Goal: Task Accomplishment & Management: Manage account settings

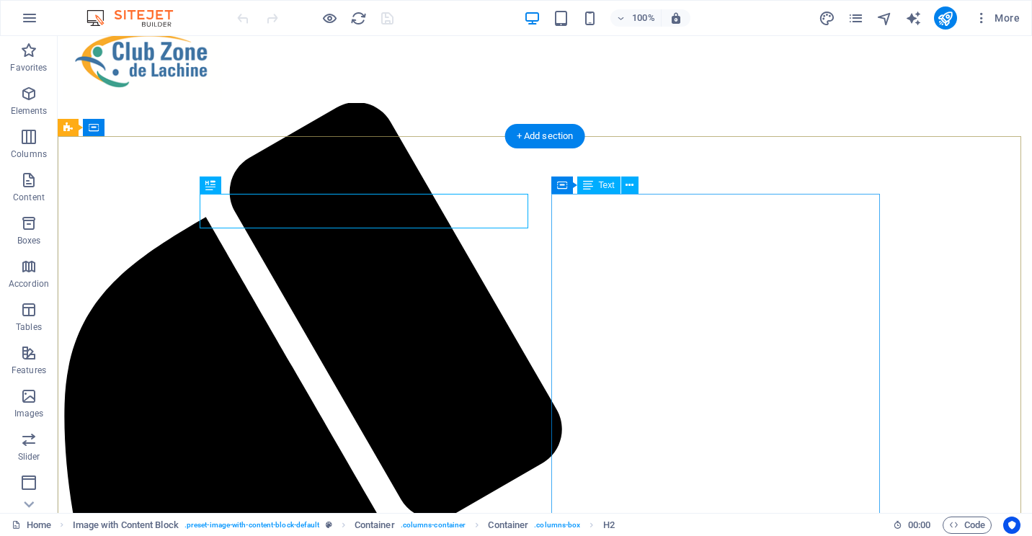
scroll to position [72, 0]
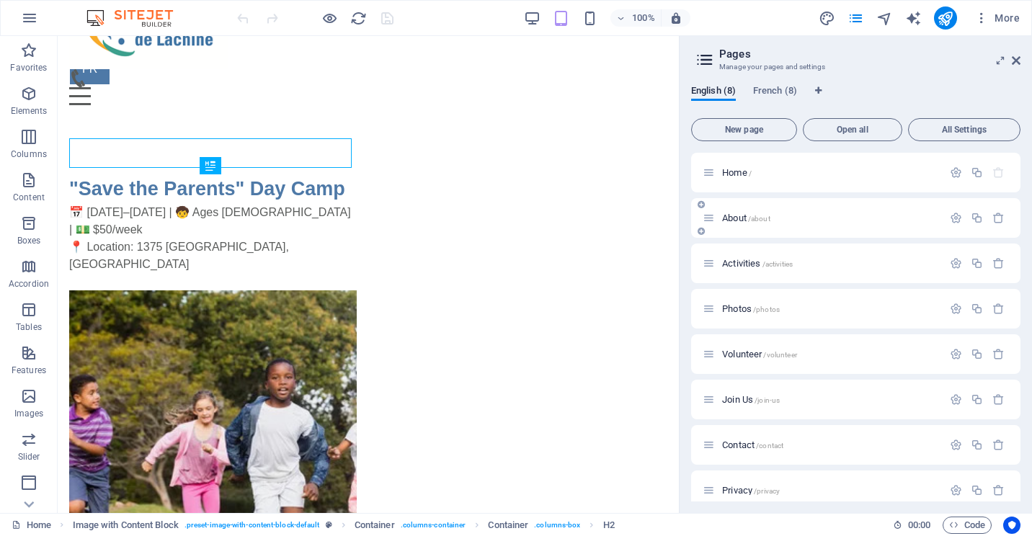
click at [743, 223] on div "About /about" at bounding box center [823, 218] width 240 height 17
click at [736, 215] on span "About /about" at bounding box center [746, 218] width 48 height 11
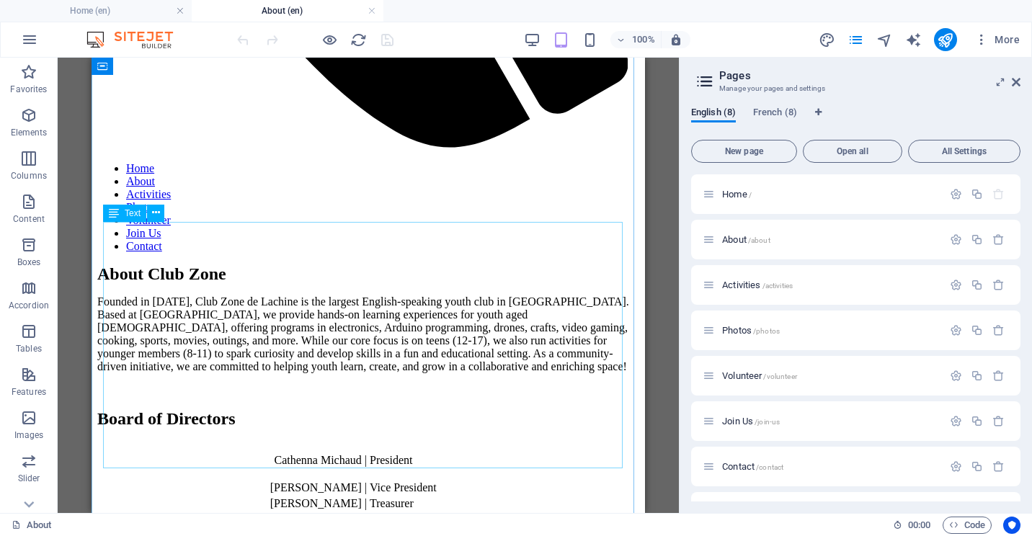
scroll to position [721, 0]
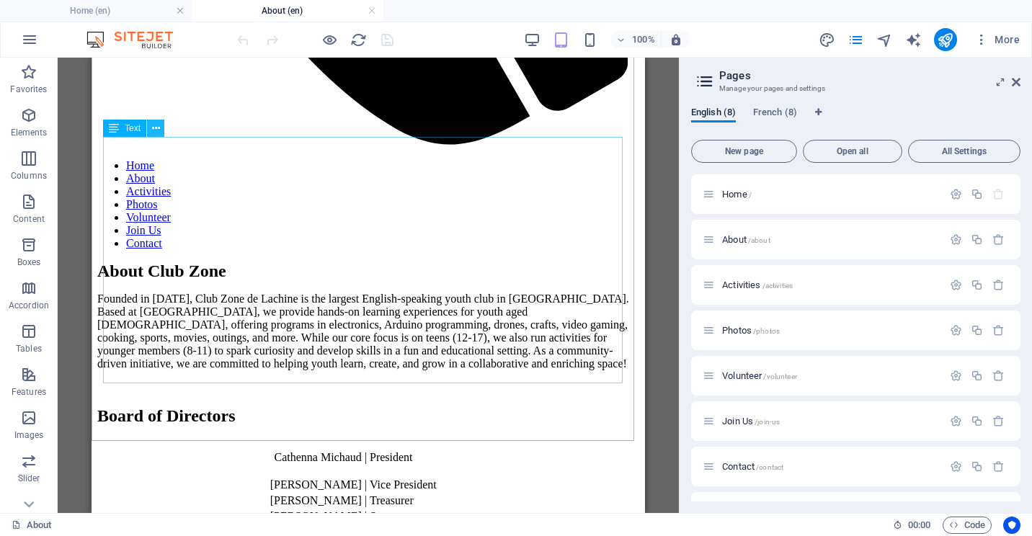
click at [157, 129] on icon at bounding box center [156, 128] width 8 height 15
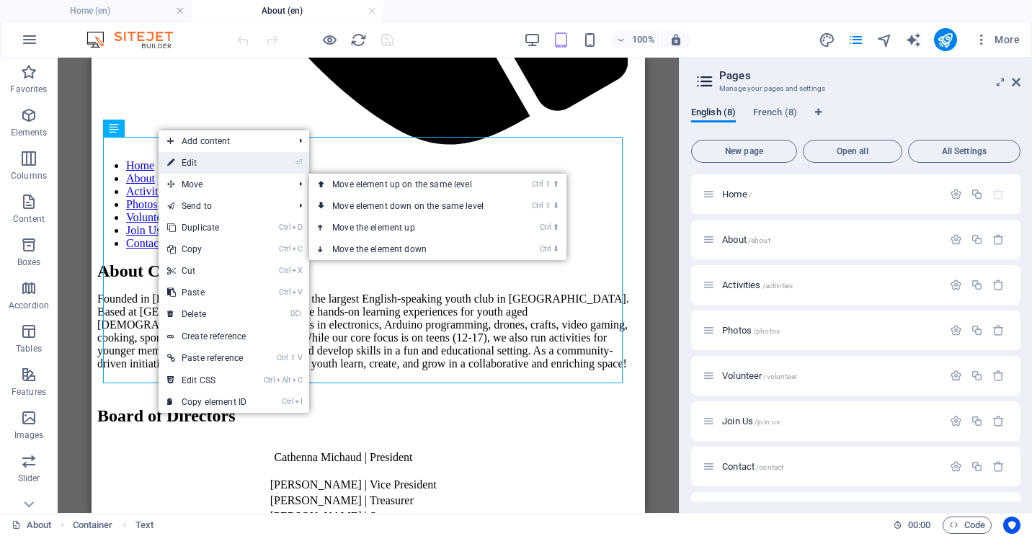
click at [190, 160] on link "⏎ Edit" at bounding box center [207, 163] width 97 height 22
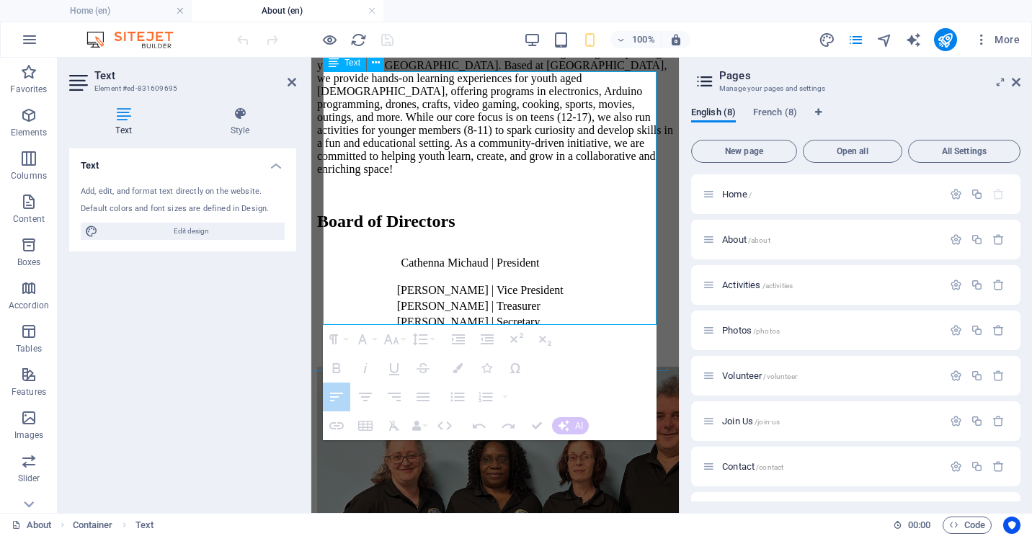
drag, startPoint x: 563, startPoint y: 241, endPoint x: 487, endPoint y: 239, distance: 75.7
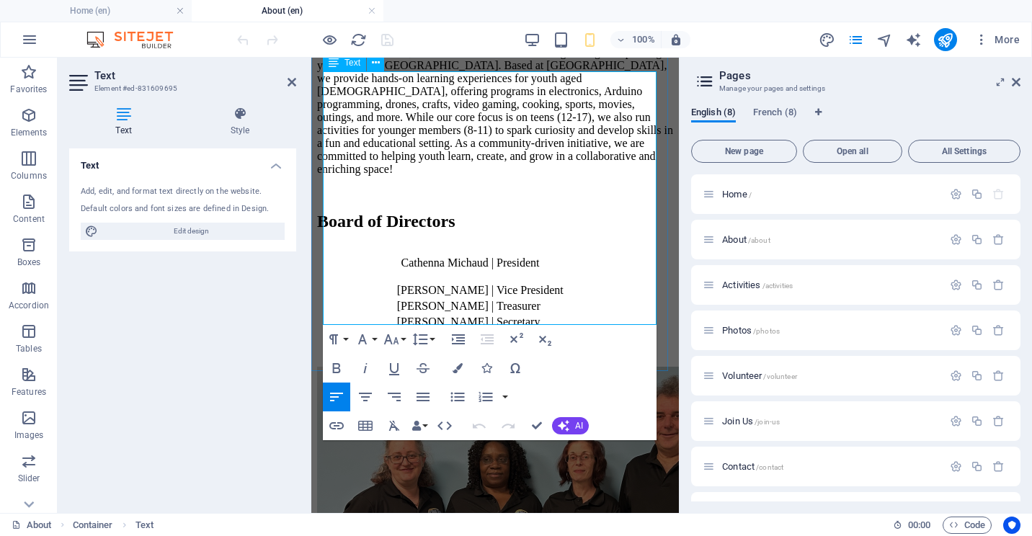
drag, startPoint x: 564, startPoint y: 242, endPoint x: 491, endPoint y: 240, distance: 72.8
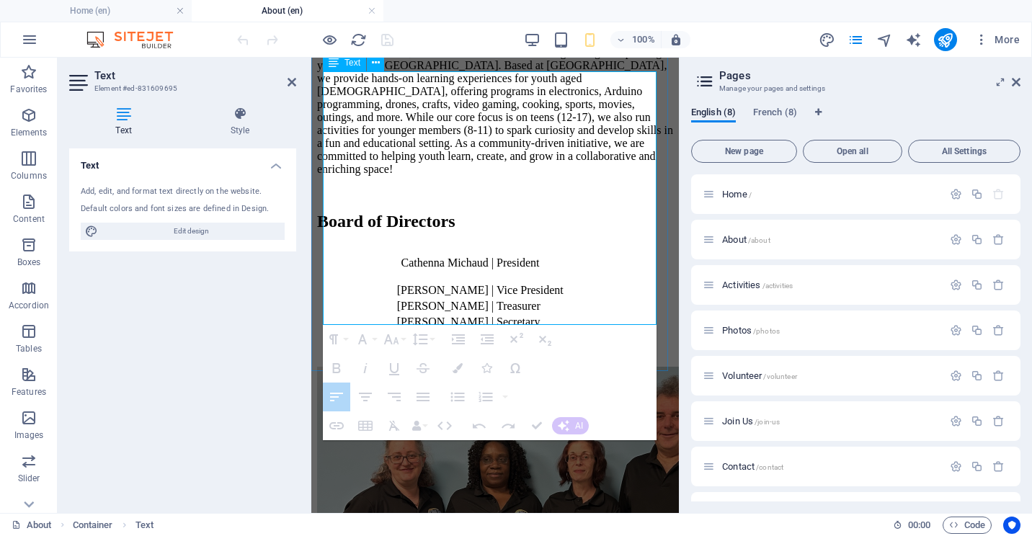
drag, startPoint x: 411, startPoint y: 239, endPoint x: 482, endPoint y: 241, distance: 70.7
drag, startPoint x: 409, startPoint y: 238, endPoint x: 474, endPoint y: 239, distance: 65.6
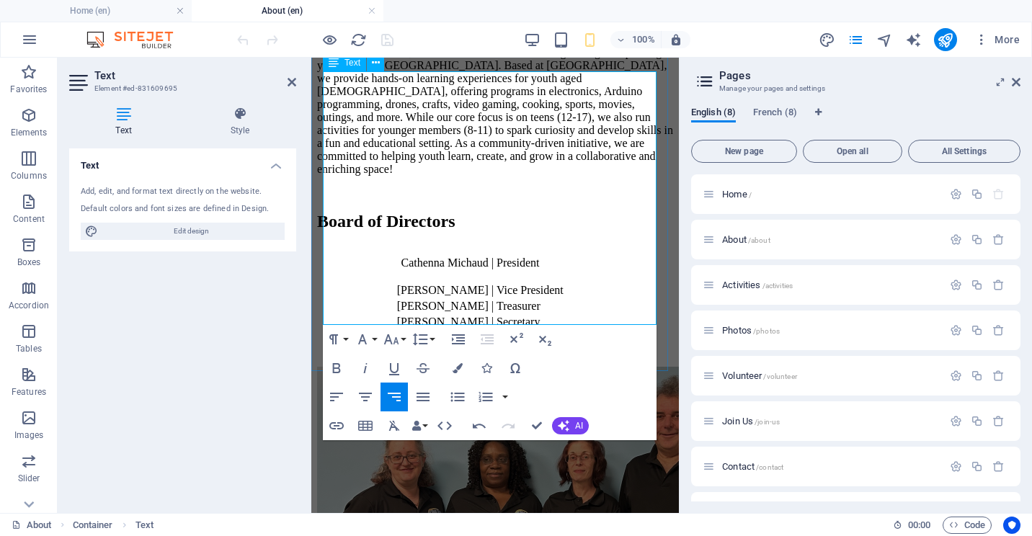
drag, startPoint x: 414, startPoint y: 239, endPoint x: 488, endPoint y: 241, distance: 74.3
drag, startPoint x: 481, startPoint y: 239, endPoint x: 457, endPoint y: 235, distance: 24.2
click at [405, 197] on button "Row" at bounding box center [396, 195] width 27 height 29
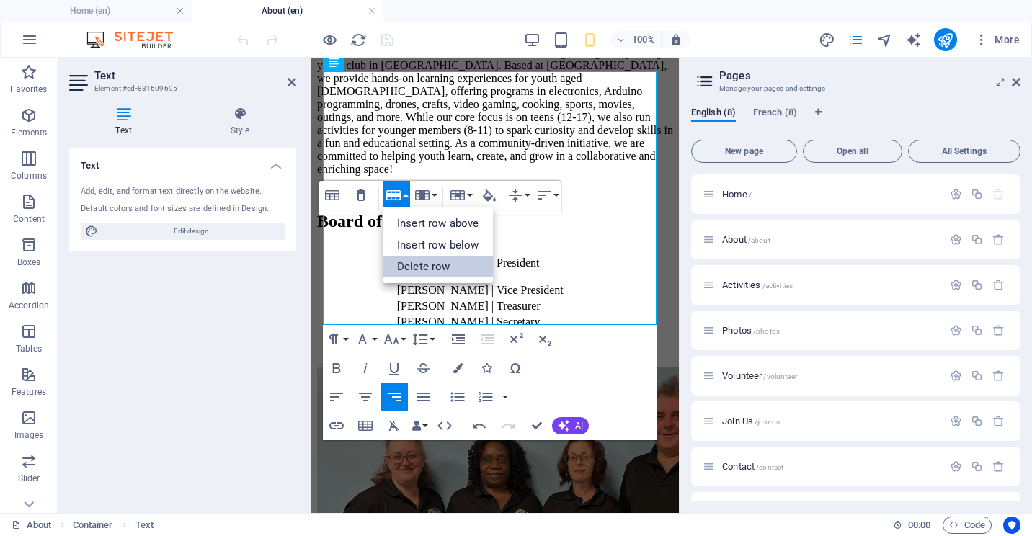
click at [418, 263] on link "Delete row" at bounding box center [438, 267] width 110 height 22
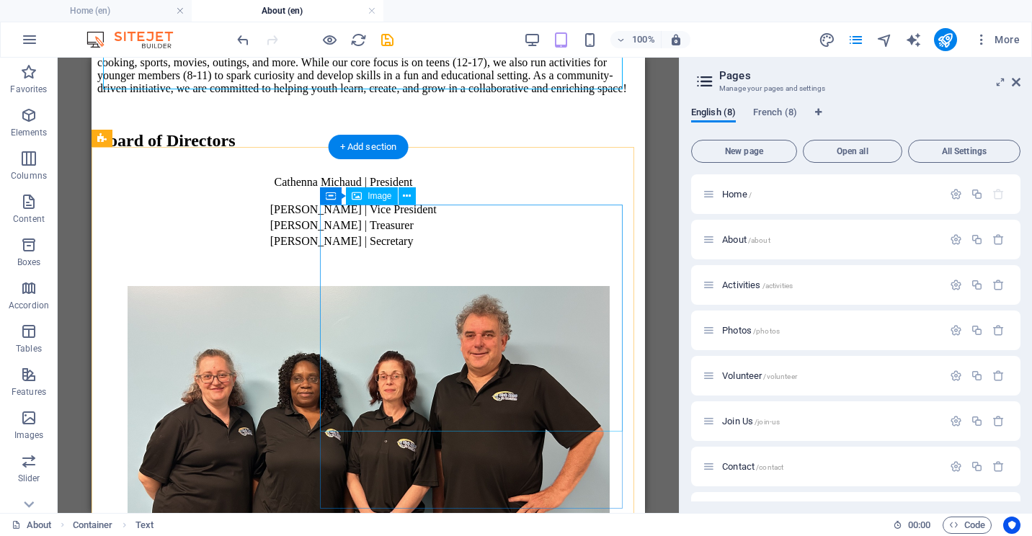
scroll to position [1009, 0]
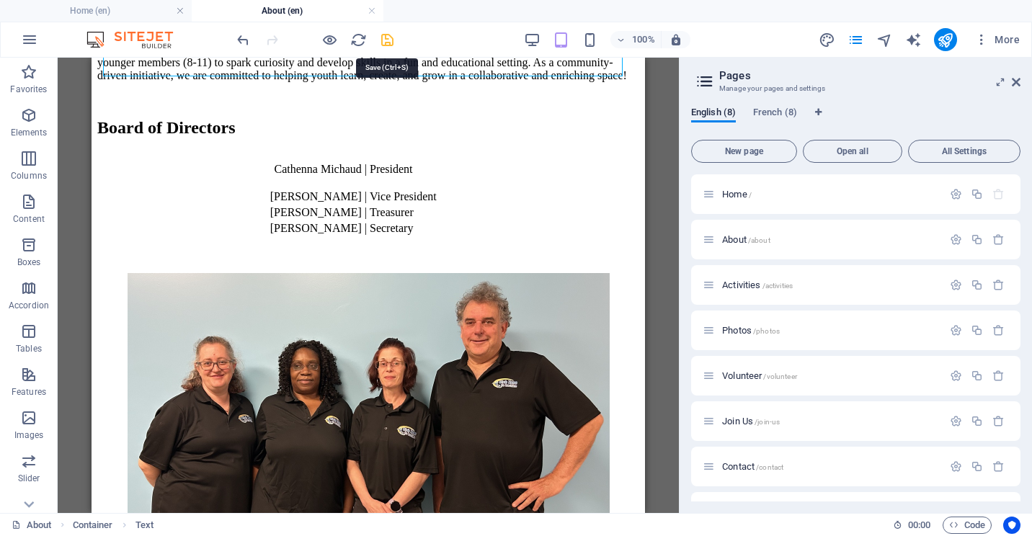
click at [388, 37] on icon "save" at bounding box center [387, 40] width 17 height 17
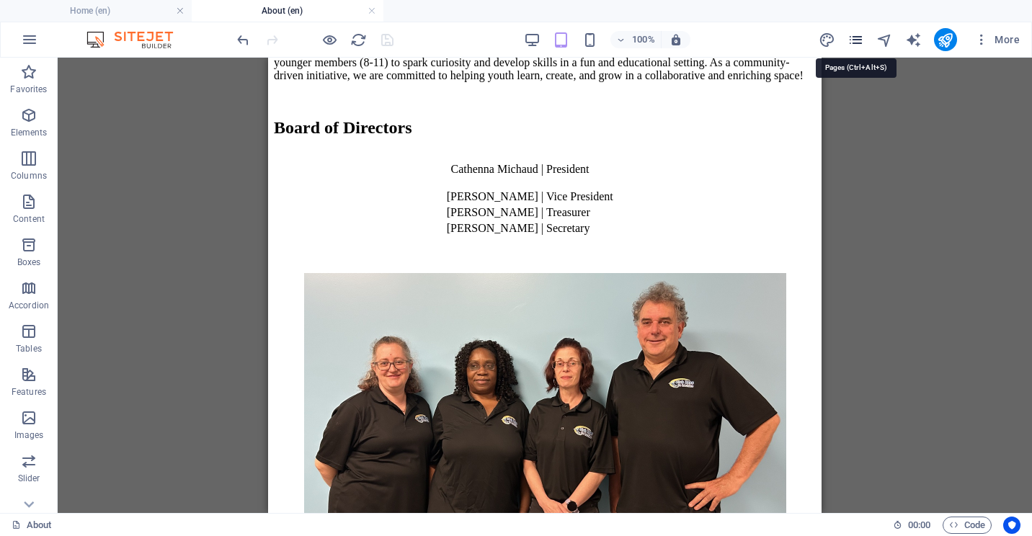
click at [860, 39] on icon "pages" at bounding box center [855, 40] width 17 height 17
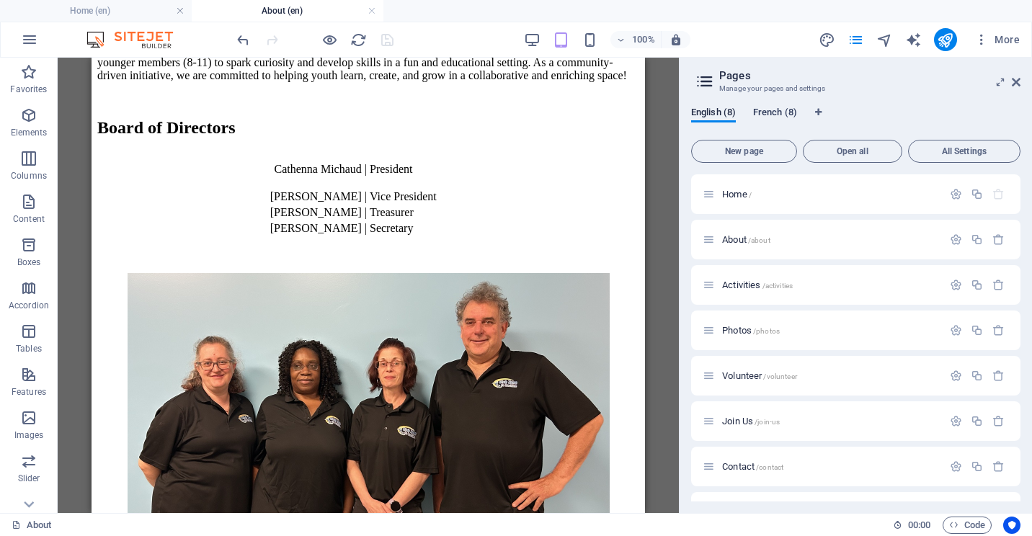
click at [778, 110] on span "French (8)" at bounding box center [775, 114] width 44 height 20
click at [746, 241] on span "À propos /a-propos" at bounding box center [757, 239] width 71 height 11
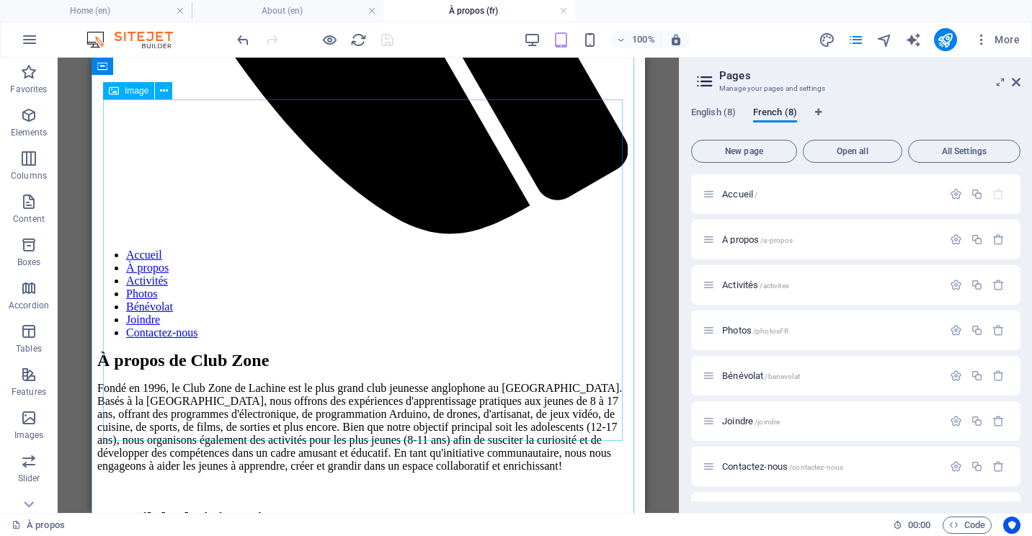
scroll to position [649, 0]
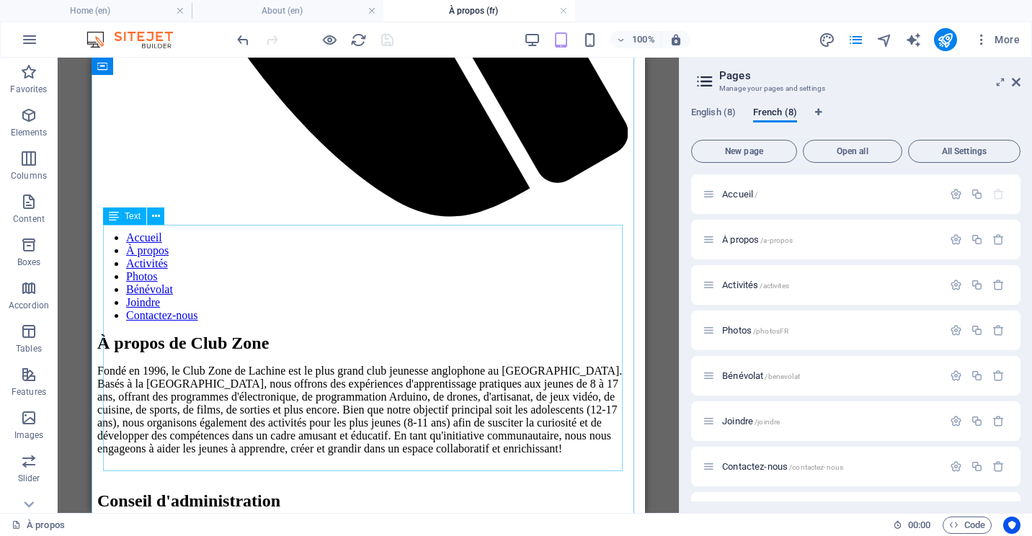
click at [156, 218] on icon at bounding box center [156, 216] width 8 height 15
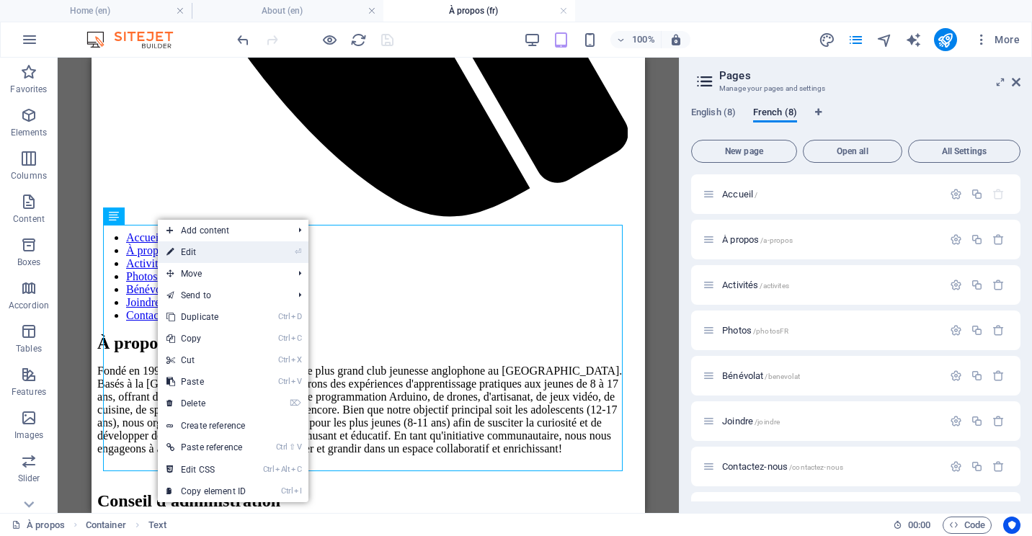
click at [202, 257] on link "⏎ Edit" at bounding box center [206, 252] width 97 height 22
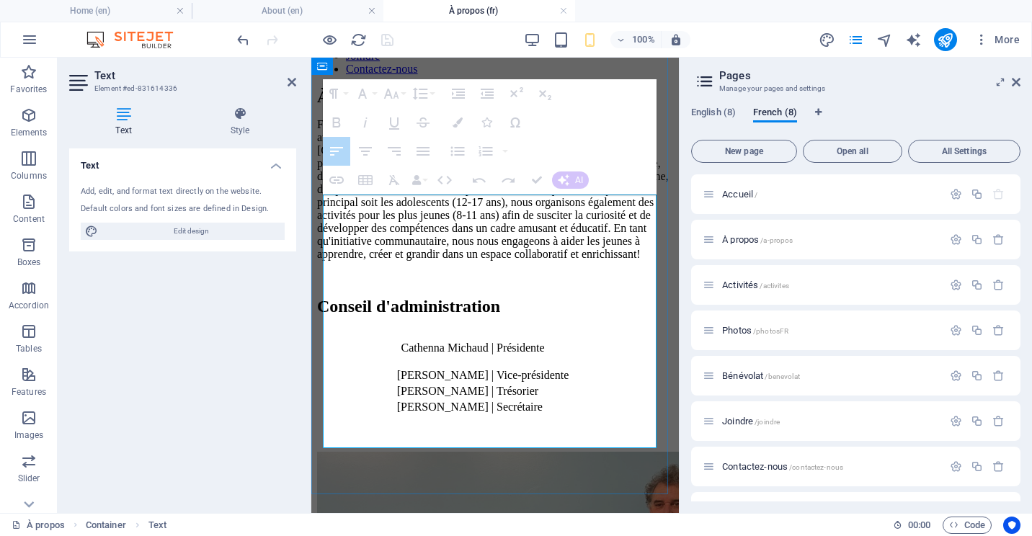
drag, startPoint x: 570, startPoint y: 360, endPoint x: 488, endPoint y: 359, distance: 82.2
drag, startPoint x: 415, startPoint y: 362, endPoint x: 476, endPoint y: 360, distance: 61.3
drag, startPoint x: 429, startPoint y: 367, endPoint x: 483, endPoint y: 363, distance: 53.4
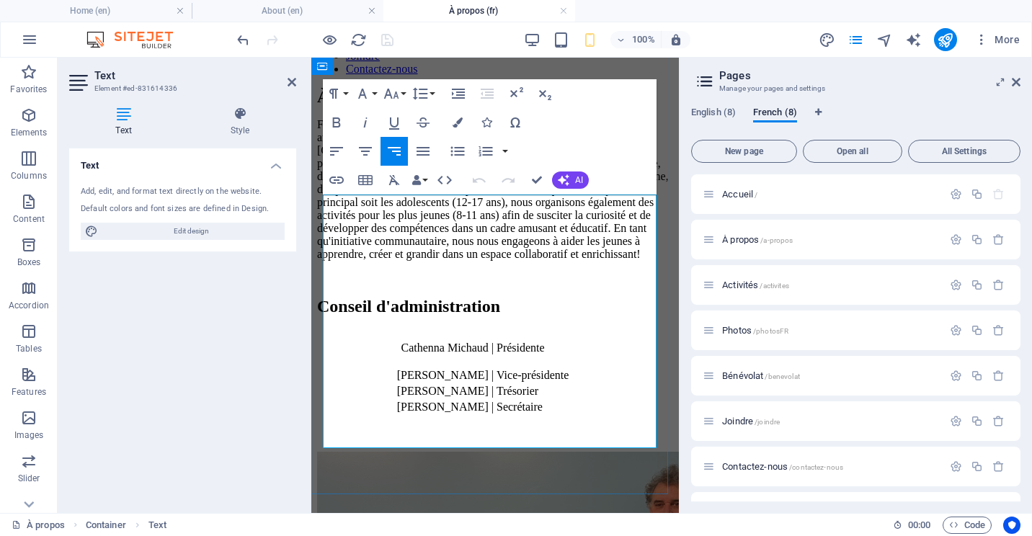
drag, startPoint x: 417, startPoint y: 362, endPoint x: 486, endPoint y: 362, distance: 69.2
drag, startPoint x: 555, startPoint y: 361, endPoint x: 544, endPoint y: 362, distance: 10.8
drag, startPoint x: 576, startPoint y: 363, endPoint x: 509, endPoint y: 363, distance: 67.0
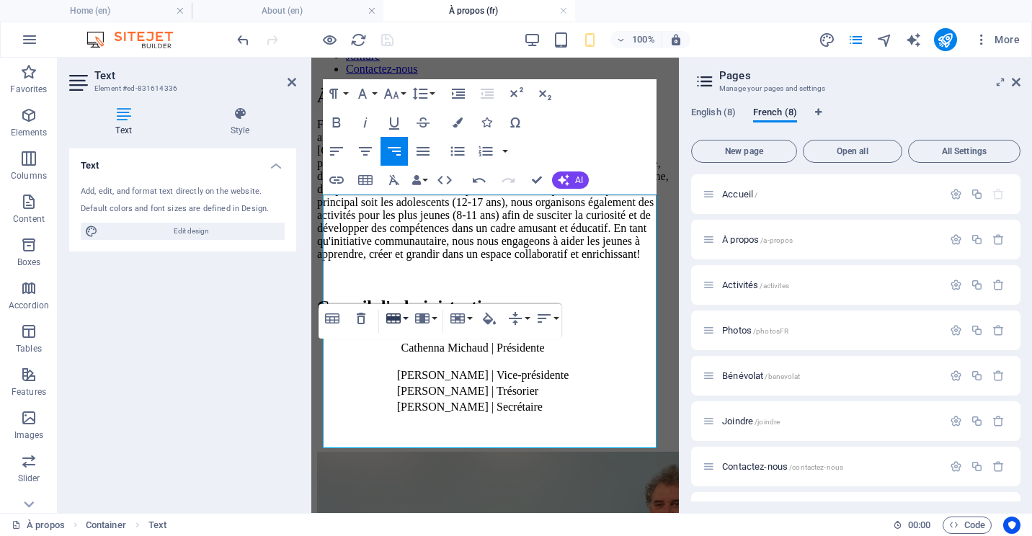
click at [406, 320] on button "Row" at bounding box center [396, 318] width 27 height 29
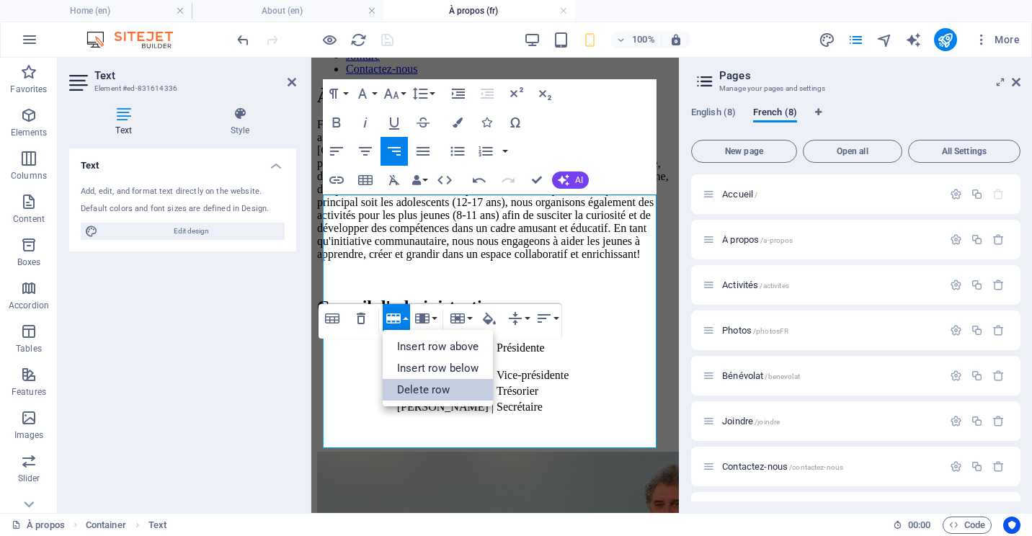
click at [427, 389] on link "Delete row" at bounding box center [438, 390] width 110 height 22
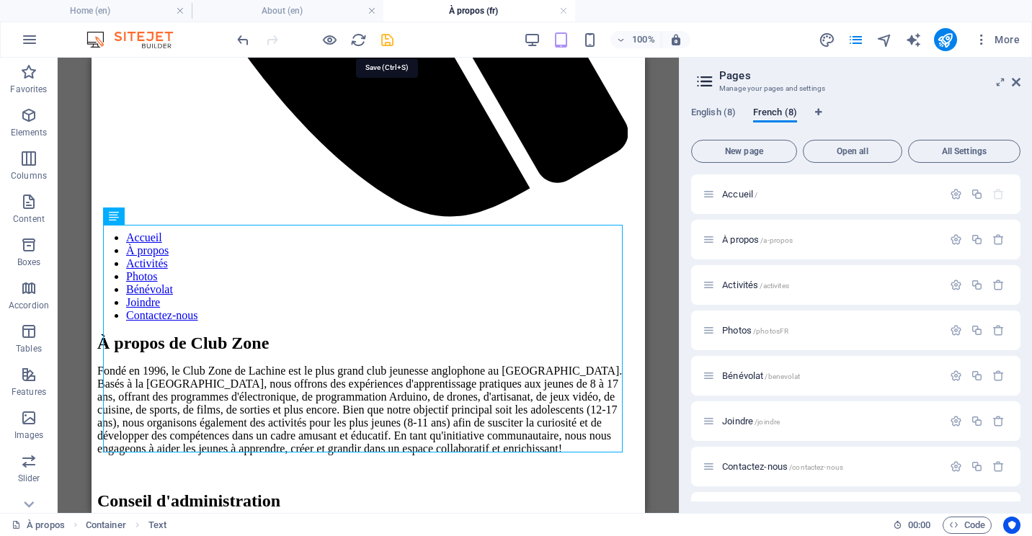
click at [386, 37] on icon "save" at bounding box center [387, 40] width 17 height 17
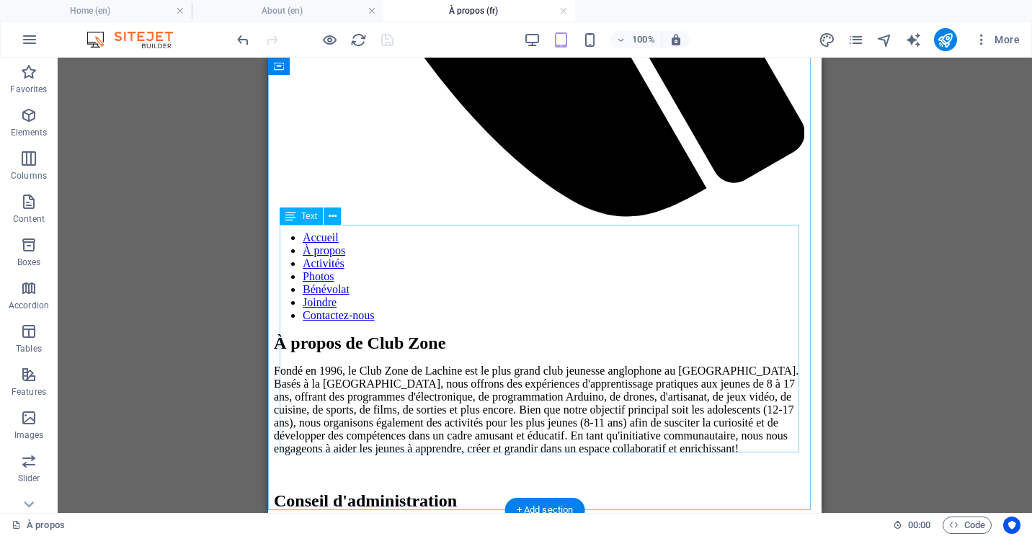
click at [335, 219] on icon at bounding box center [333, 216] width 8 height 15
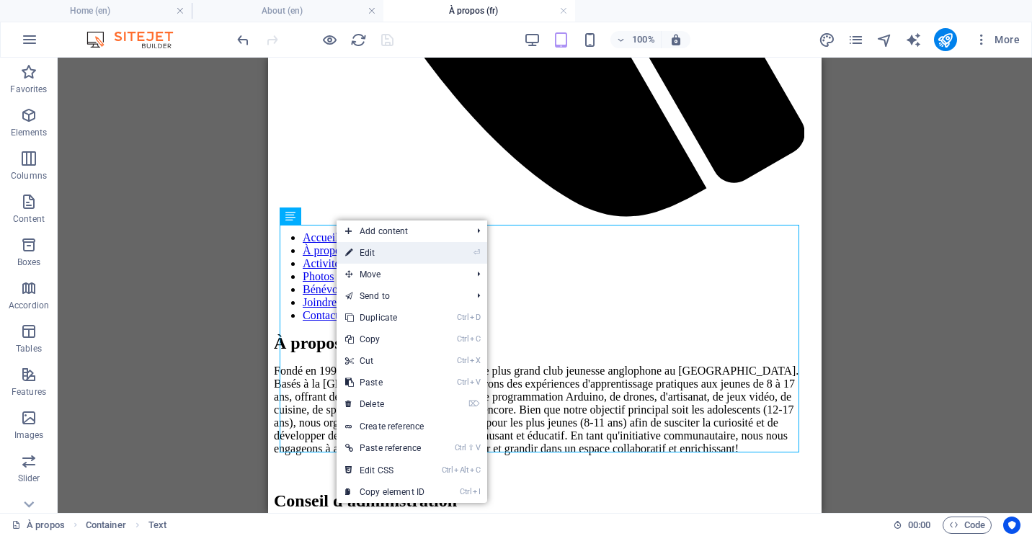
click at [395, 259] on link "⏎ Edit" at bounding box center [385, 253] width 97 height 22
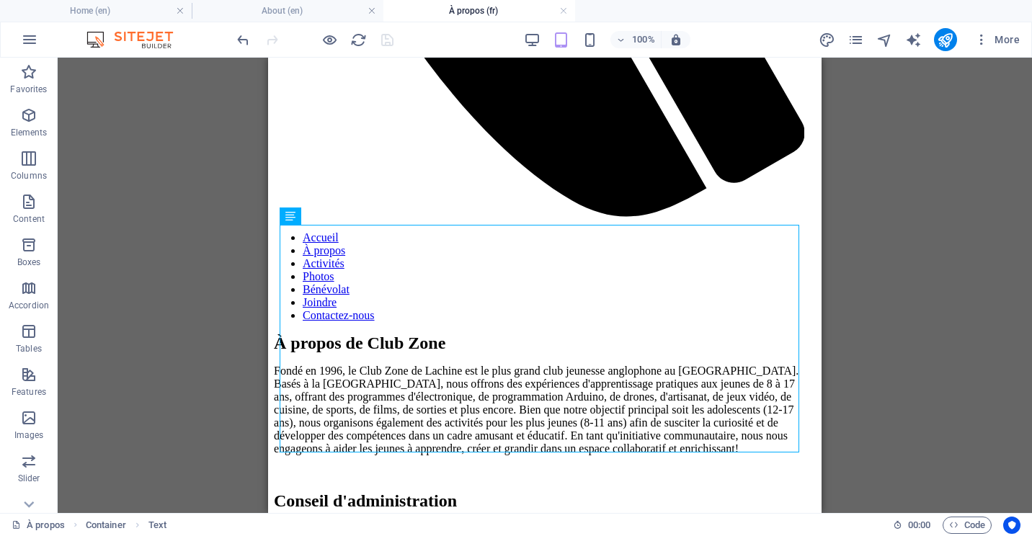
click at [461, 45] on div "100% More" at bounding box center [629, 39] width 791 height 23
click at [885, 37] on icon "navigator" at bounding box center [884, 40] width 17 height 17
select select "12362979-fr"
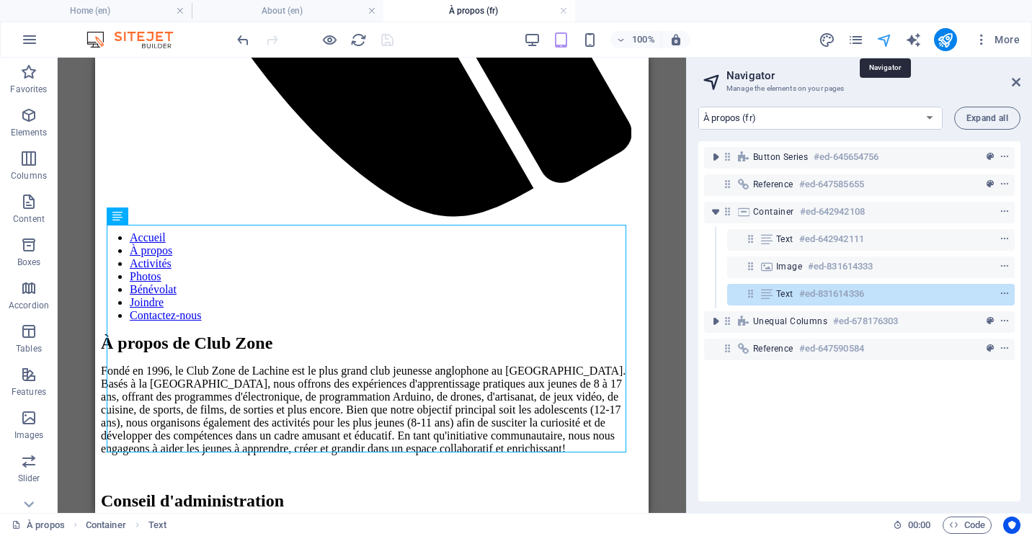
click at [885, 37] on icon "navigator" at bounding box center [884, 40] width 17 height 17
click at [739, 42] on div "100% More" at bounding box center [629, 39] width 791 height 23
click at [1016, 79] on icon at bounding box center [1016, 82] width 9 height 12
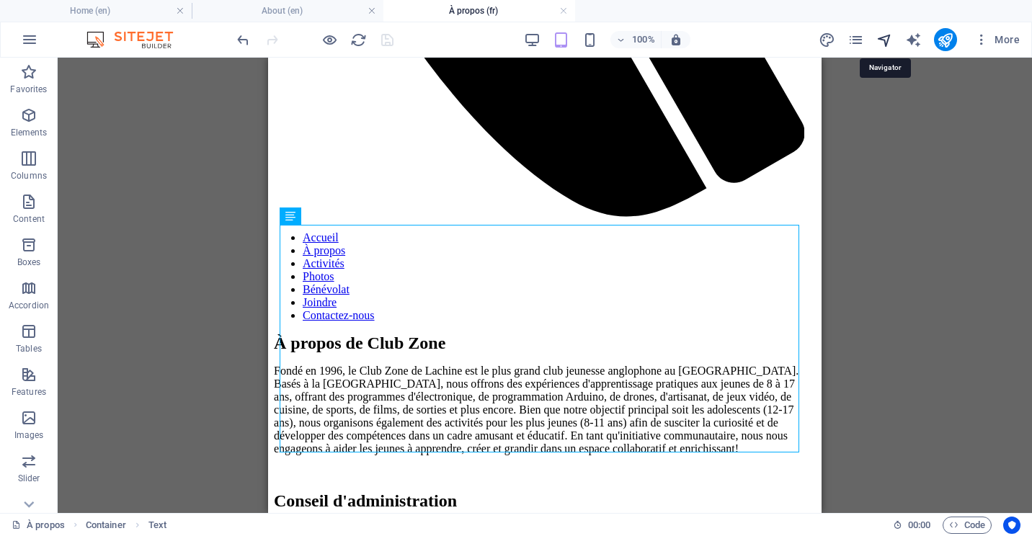
click at [886, 40] on icon "navigator" at bounding box center [884, 40] width 17 height 17
select select "12362979-fr"
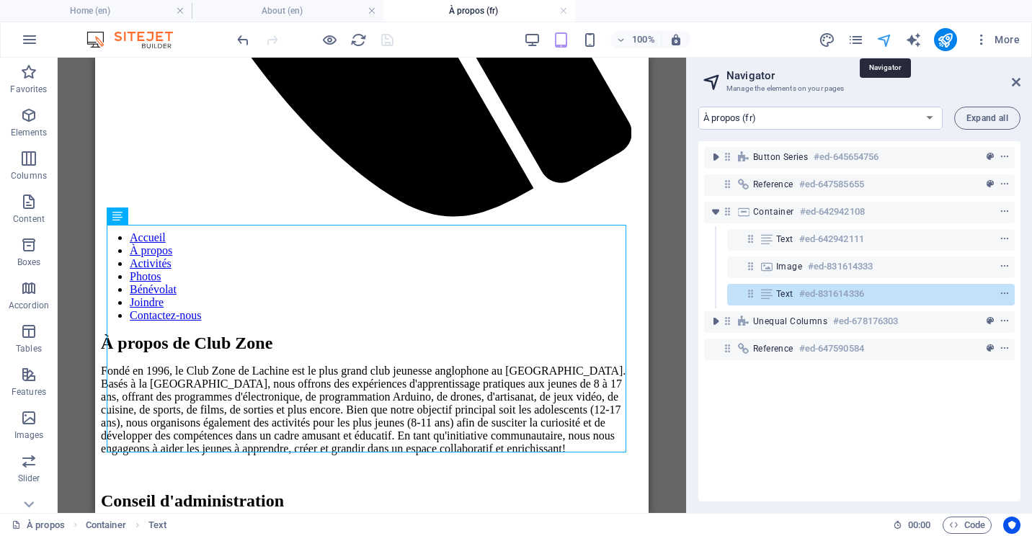
click at [886, 40] on icon "navigator" at bounding box center [884, 40] width 17 height 17
click at [1018, 84] on icon at bounding box center [1016, 82] width 9 height 12
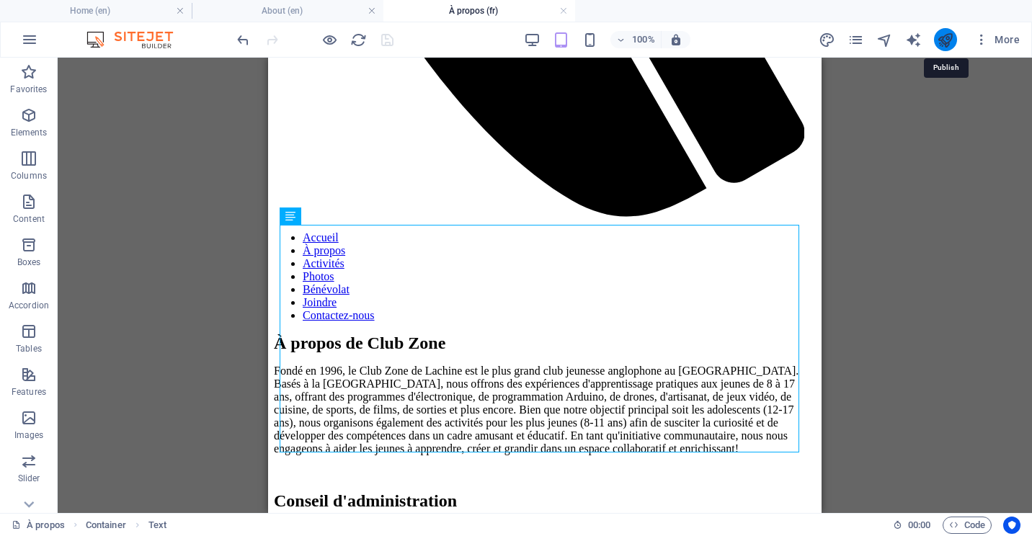
click at [945, 41] on icon "publish" at bounding box center [945, 40] width 17 height 17
